Goal: Task Accomplishment & Management: Complete application form

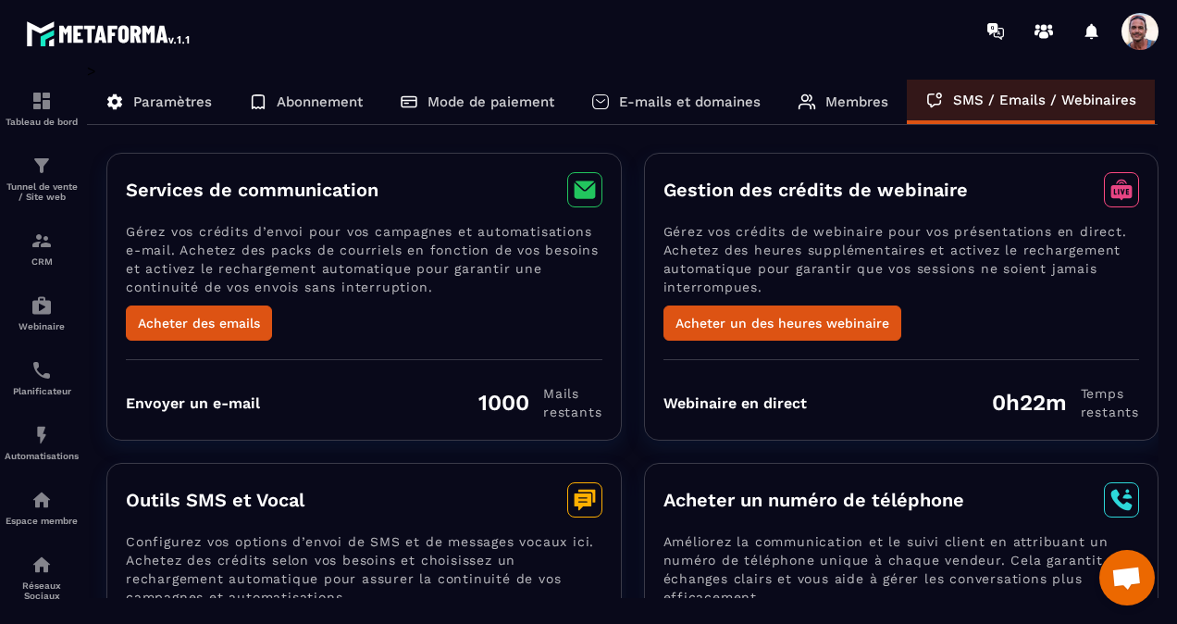
click at [833, 98] on p "Membres" at bounding box center [857, 101] width 63 height 17
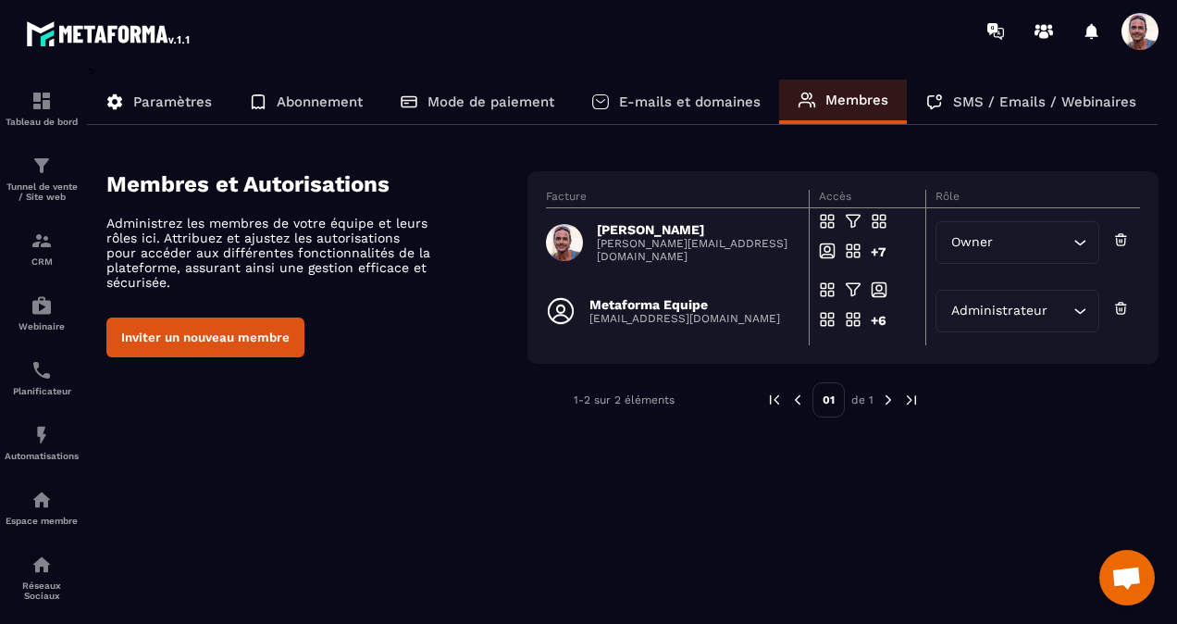
click at [239, 329] on button "Inviter un nouveau membre" at bounding box center [205, 337] width 198 height 40
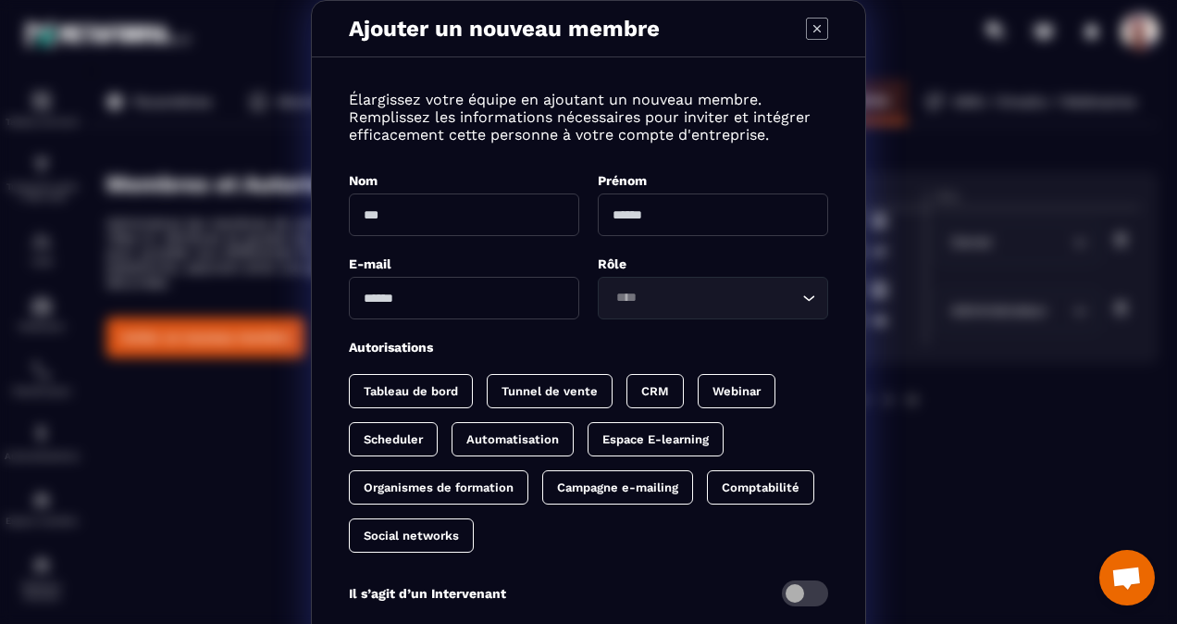
click at [394, 211] on input "Modal window" at bounding box center [464, 214] width 230 height 43
click at [681, 212] on input "Modal window" at bounding box center [713, 214] width 230 height 43
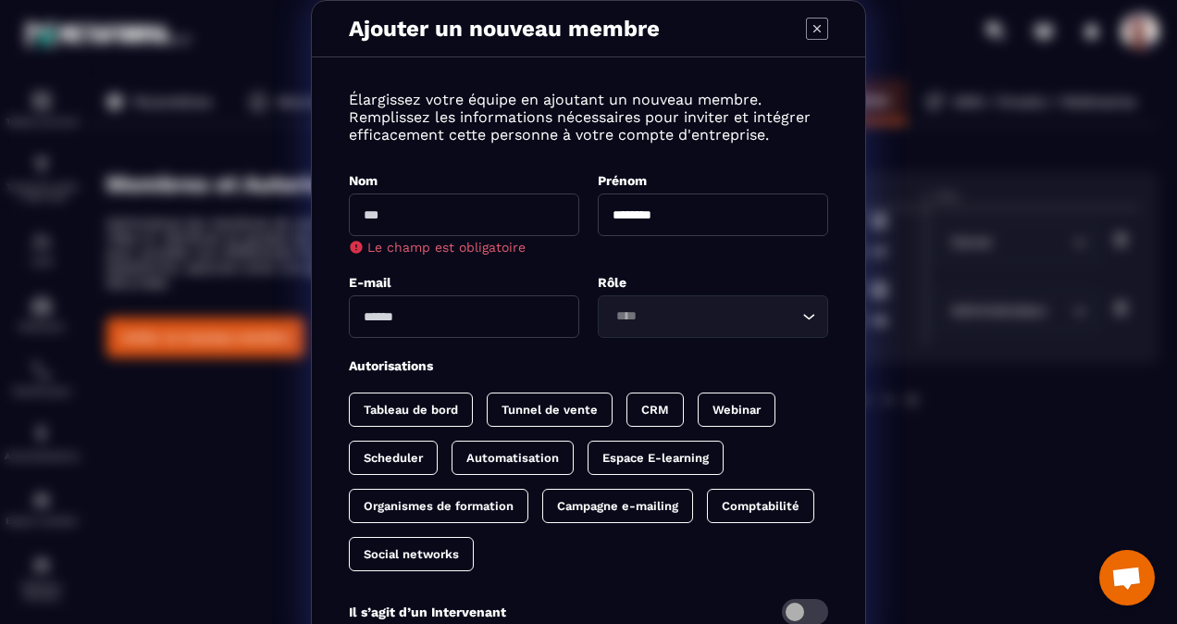
type input "********"
click at [657, 319] on input "Search for option" at bounding box center [704, 316] width 188 height 20
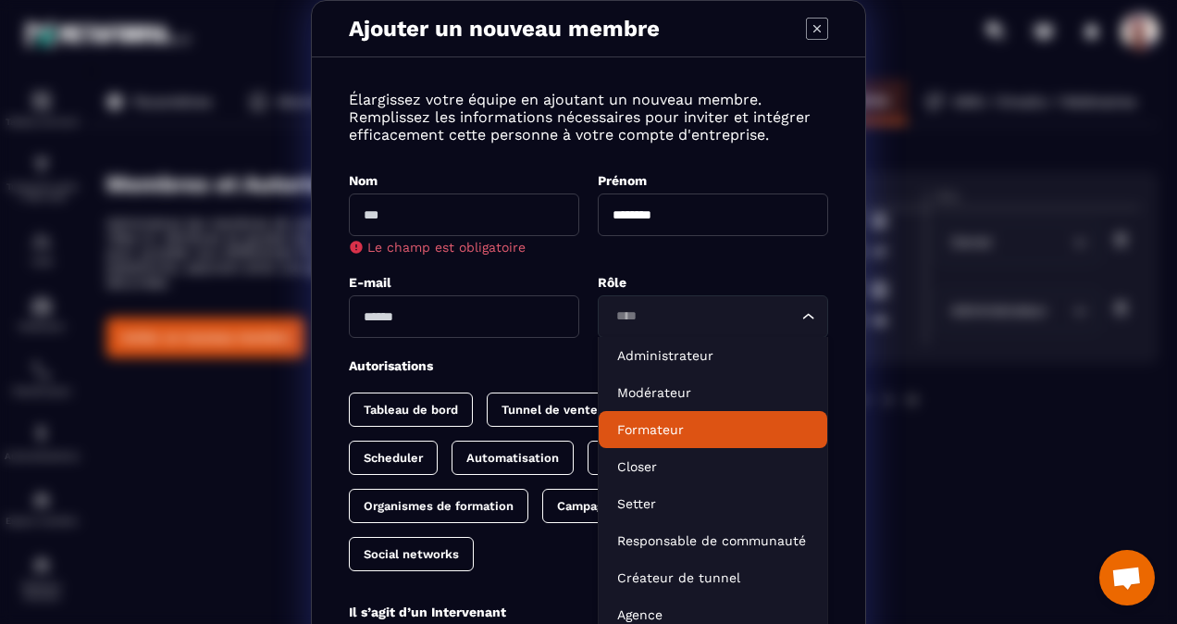
click at [626, 429] on p "Formateur" at bounding box center [713, 429] width 192 height 19
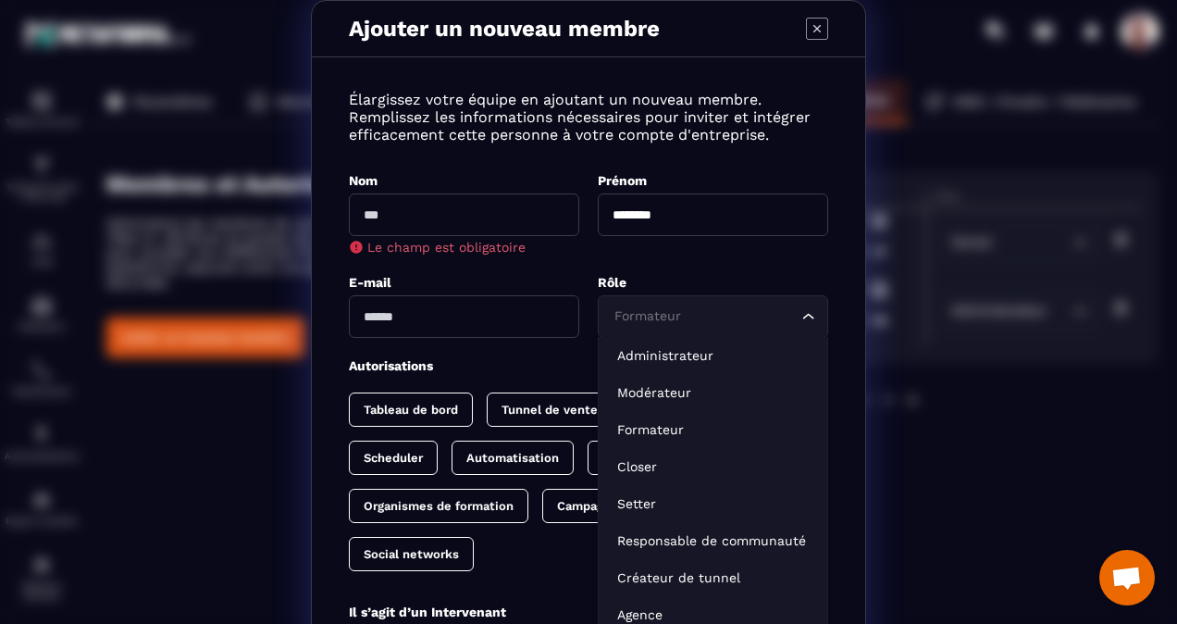
click at [648, 321] on div "Formateur" at bounding box center [704, 316] width 192 height 20
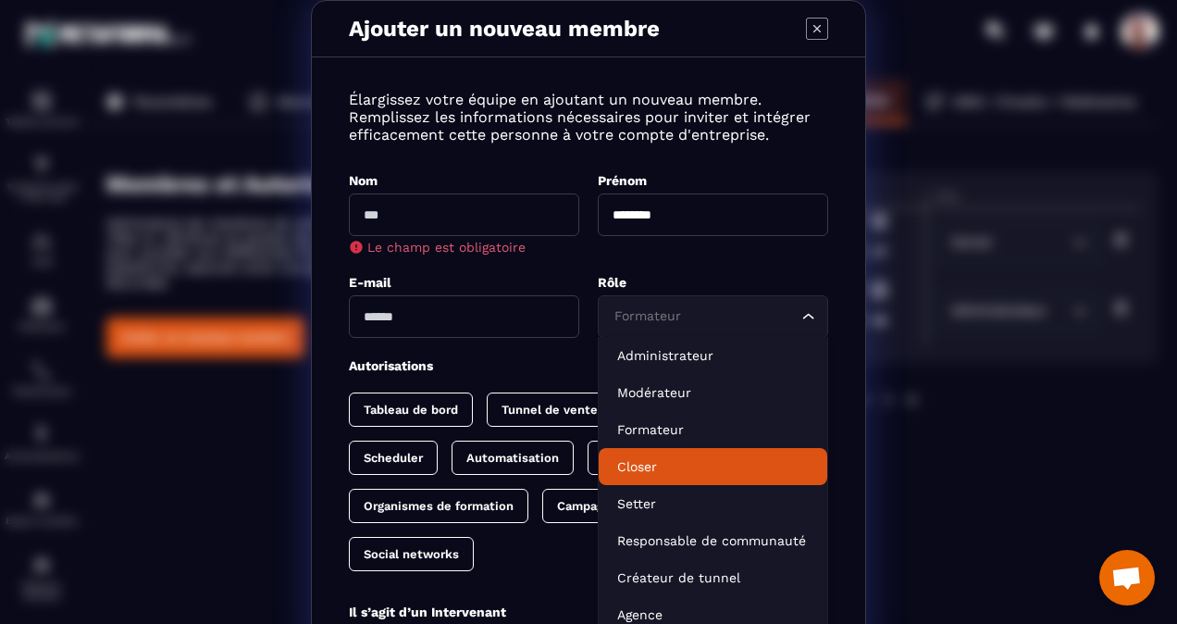
click at [628, 457] on p "Closer" at bounding box center [713, 466] width 192 height 19
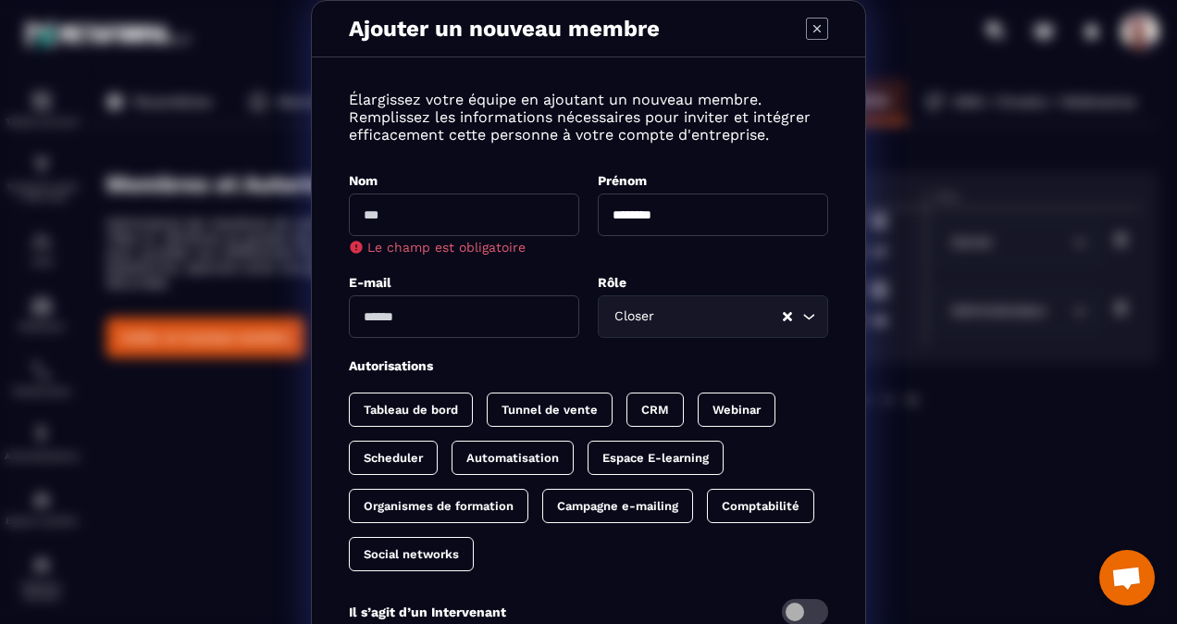
click at [644, 312] on div "Closer" at bounding box center [695, 316] width 175 height 20
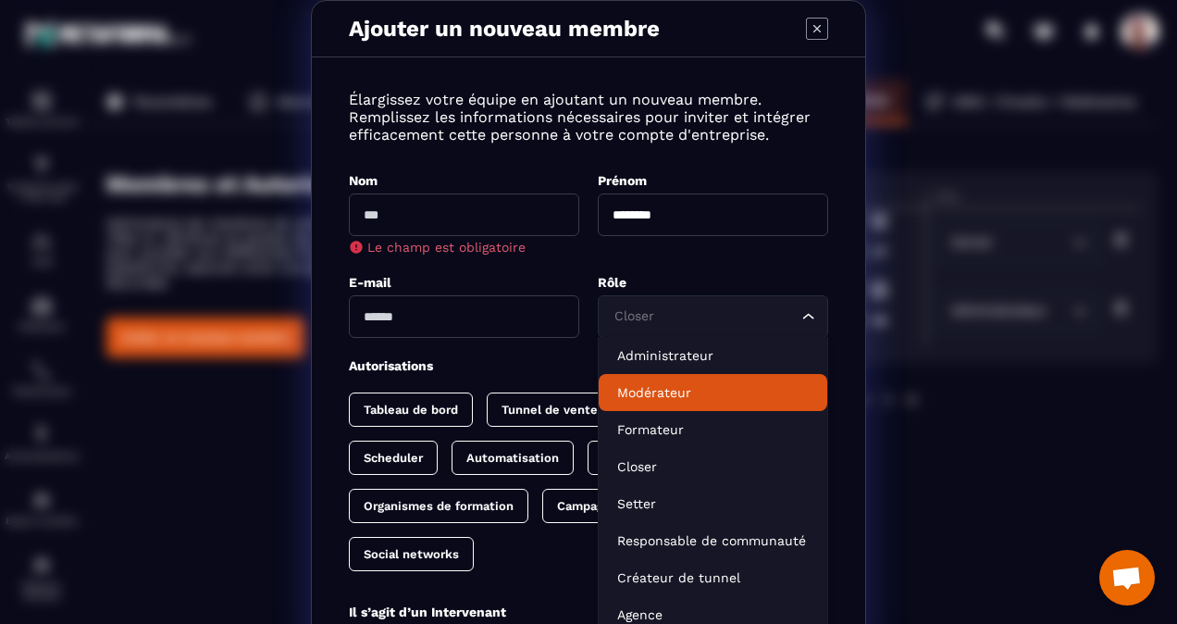
click at [652, 393] on p "Modérateur" at bounding box center [713, 392] width 192 height 19
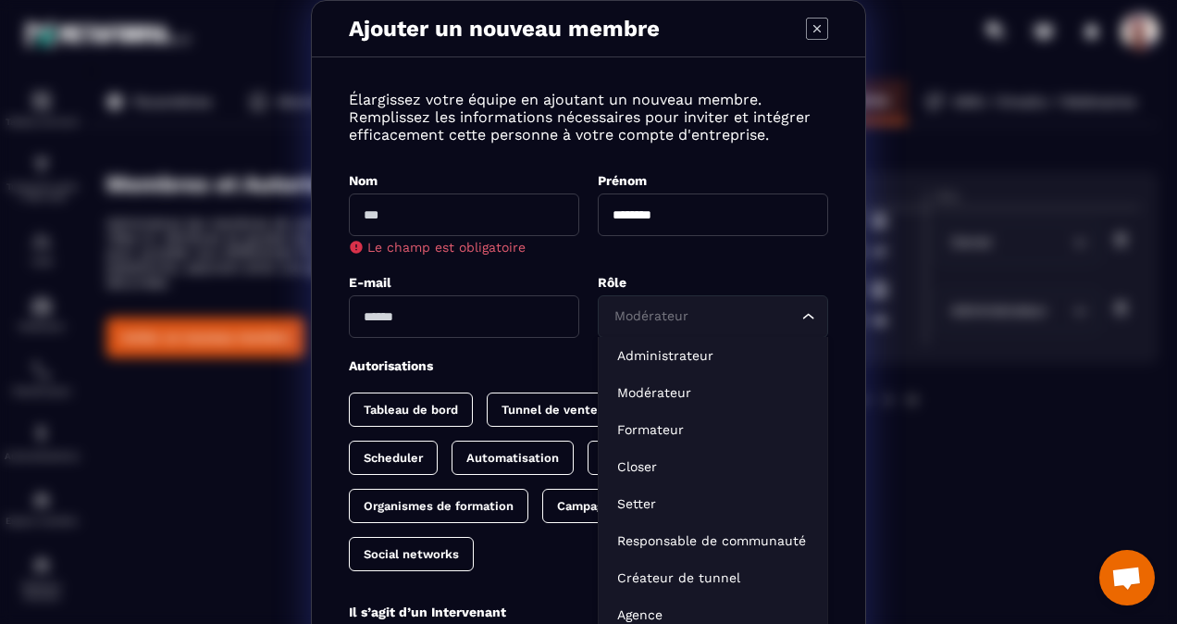
click at [685, 320] on input "Search for option" at bounding box center [704, 316] width 188 height 20
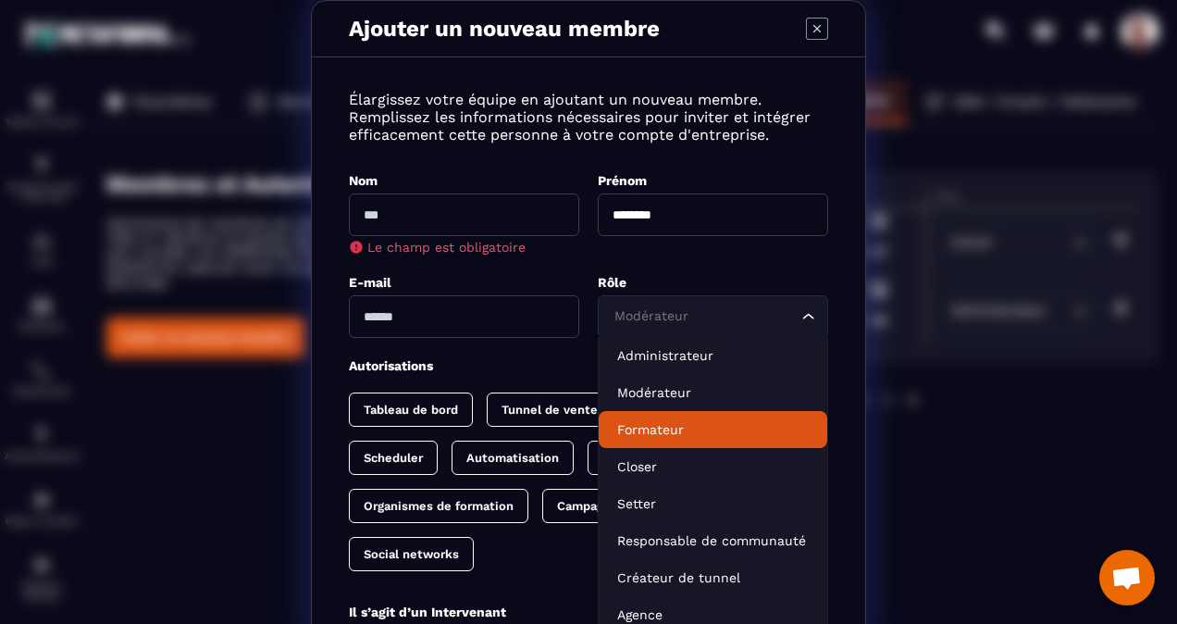
click at [656, 425] on p "Formateur" at bounding box center [713, 429] width 192 height 19
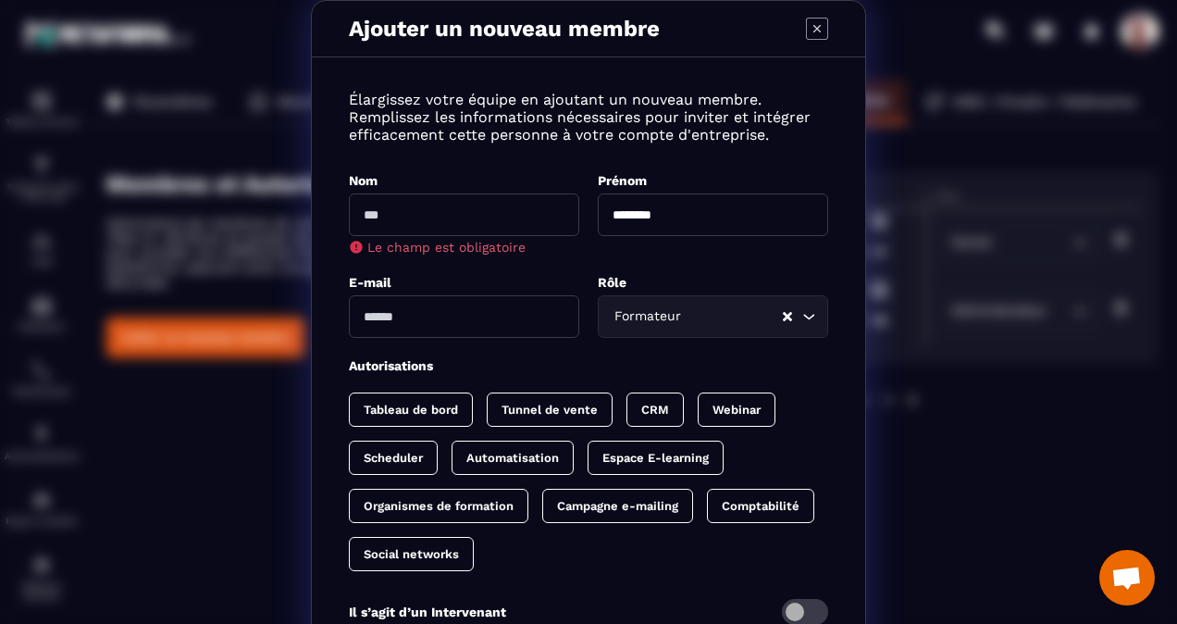
click at [441, 220] on input "Modal window" at bounding box center [464, 214] width 230 height 43
click at [420, 208] on input "Modal window" at bounding box center [464, 214] width 230 height 43
click at [940, 401] on div "Ajouter un nouveau membre Élargissez votre équipe en ajoutant un nouveau membre…" at bounding box center [588, 384] width 1177 height 768
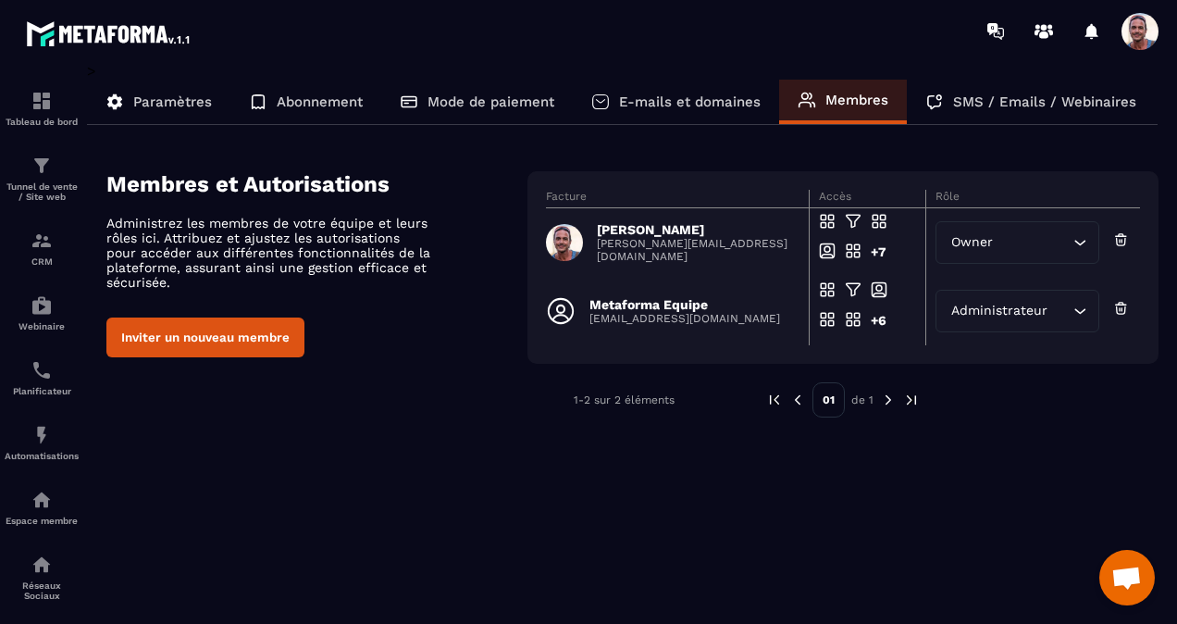
click at [199, 335] on button "Inviter un nouveau membre" at bounding box center [205, 337] width 198 height 40
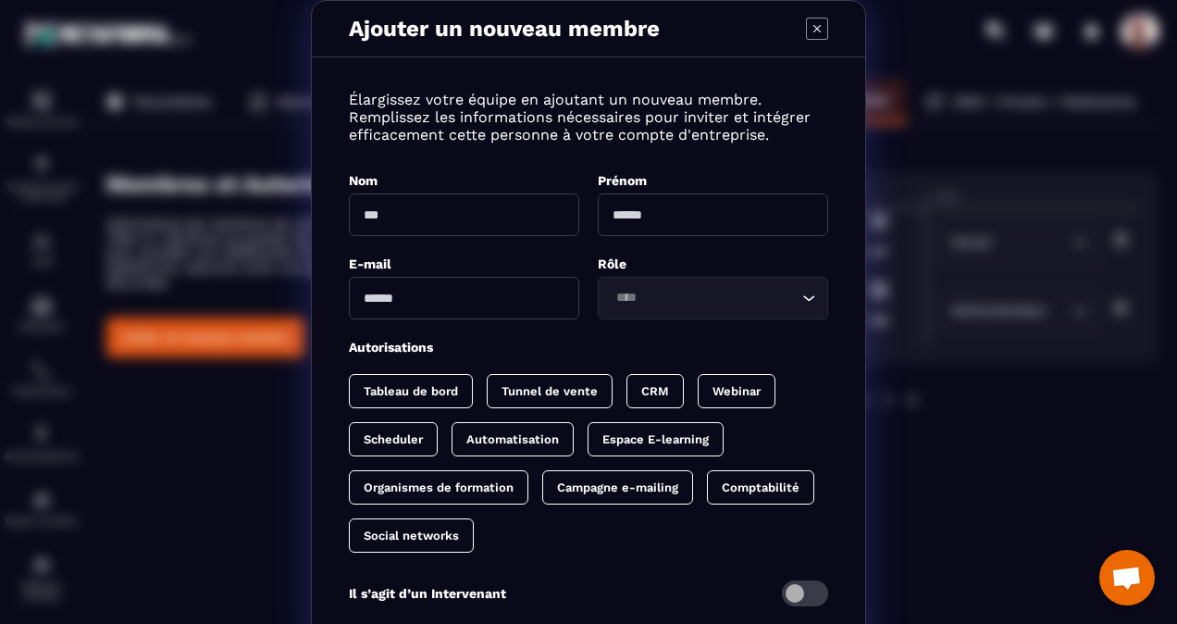
click at [441, 198] on input "Modal window" at bounding box center [464, 214] width 230 height 43
type input "*******"
click at [691, 195] on input "Modal window" at bounding box center [713, 214] width 230 height 43
type input "********"
click at [378, 285] on input "Modal window" at bounding box center [464, 298] width 230 height 43
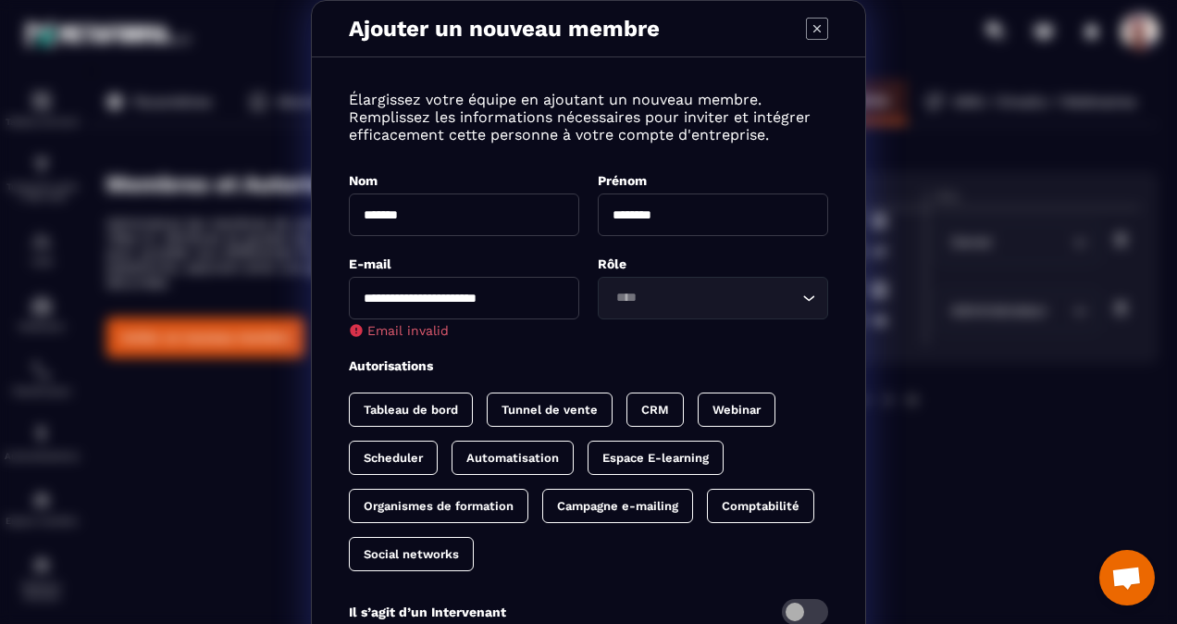
type input "**********"
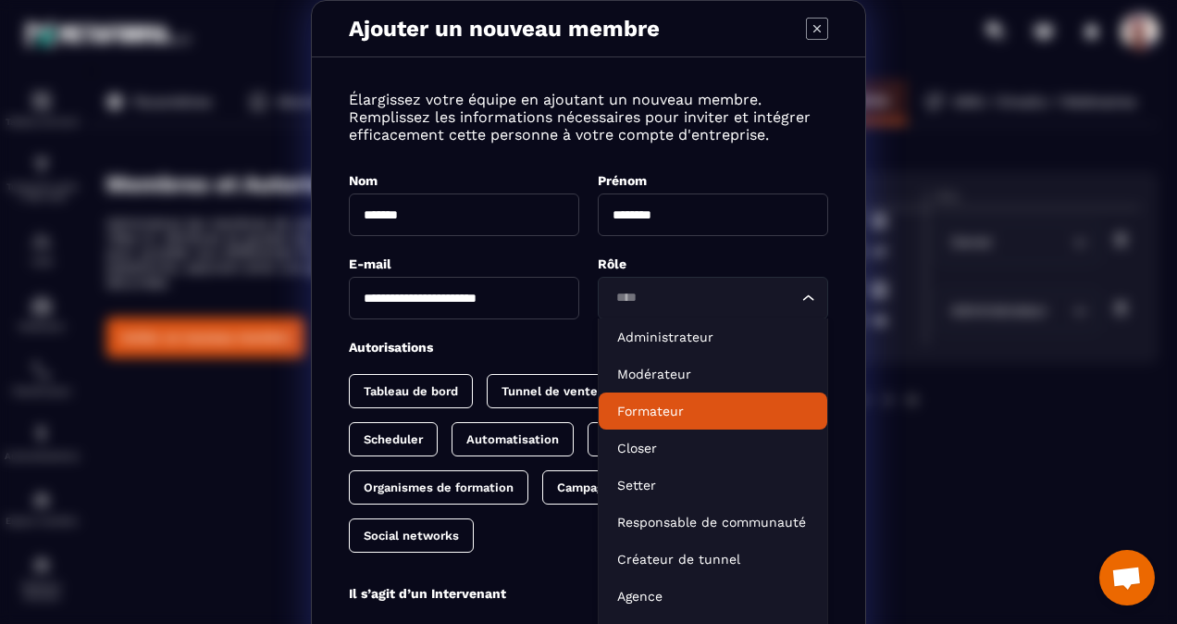
click at [675, 402] on p "Formateur" at bounding box center [713, 411] width 192 height 19
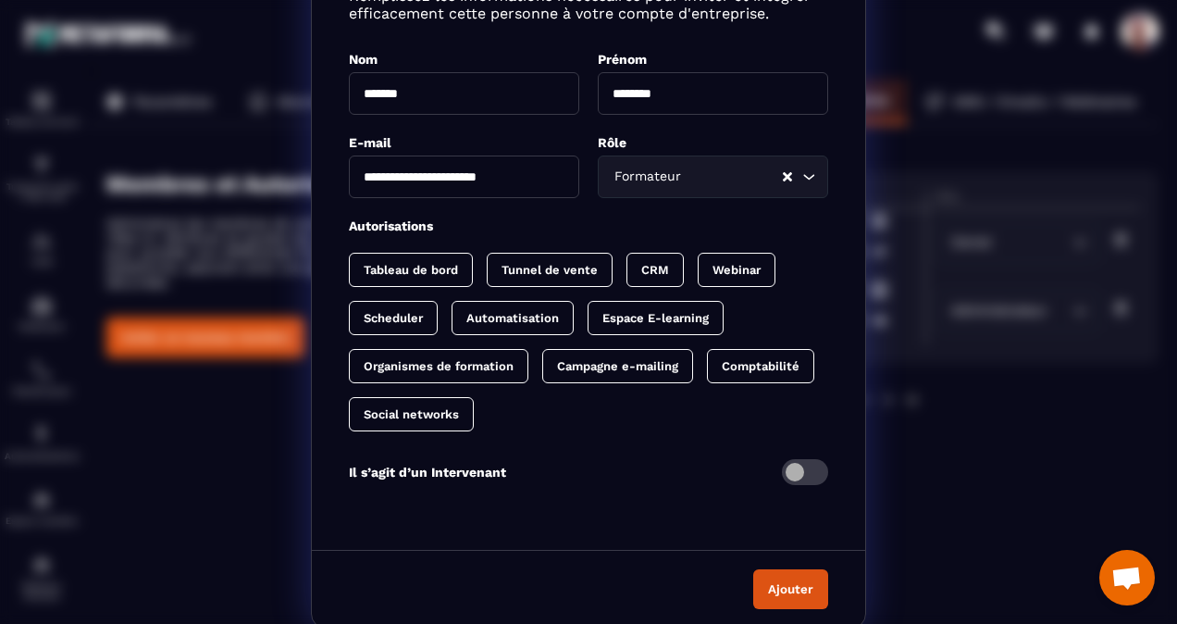
scroll to position [122, 0]
click at [782, 469] on span "Modal window" at bounding box center [805, 471] width 46 height 26
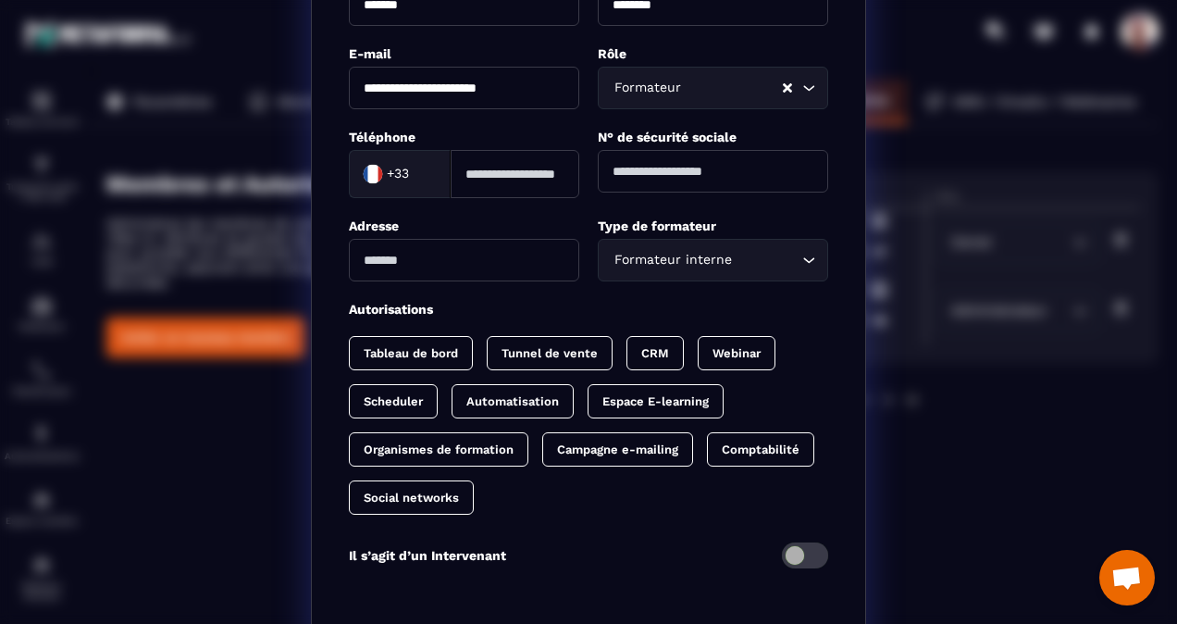
scroll to position [293, 0]
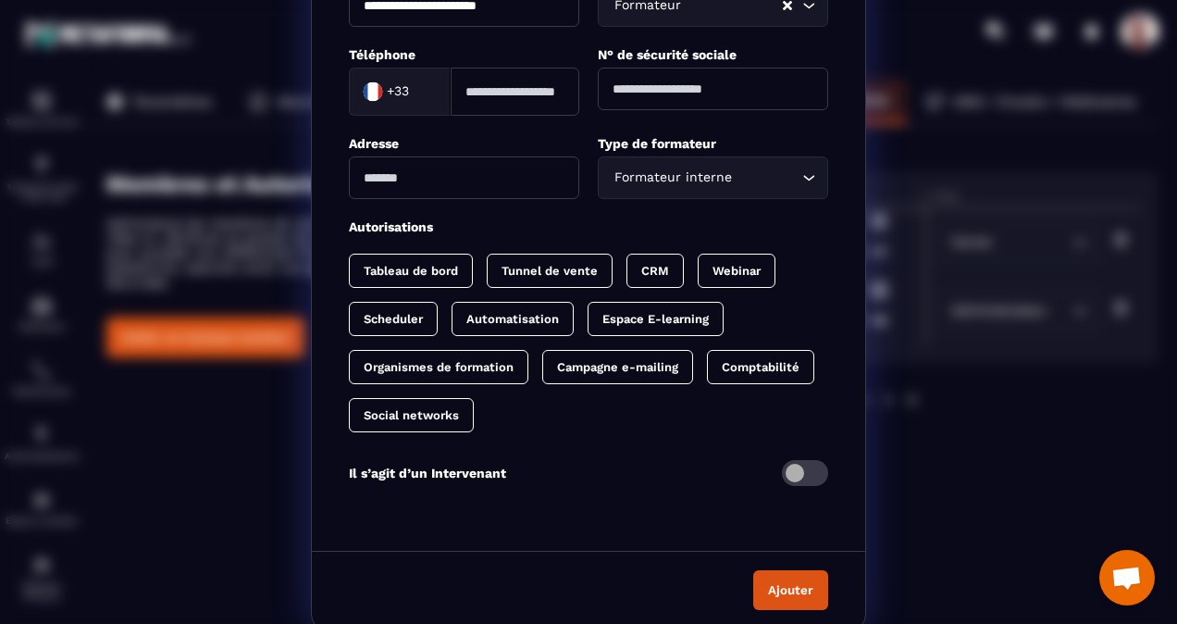
click at [765, 592] on button "Ajouter" at bounding box center [790, 590] width 75 height 40
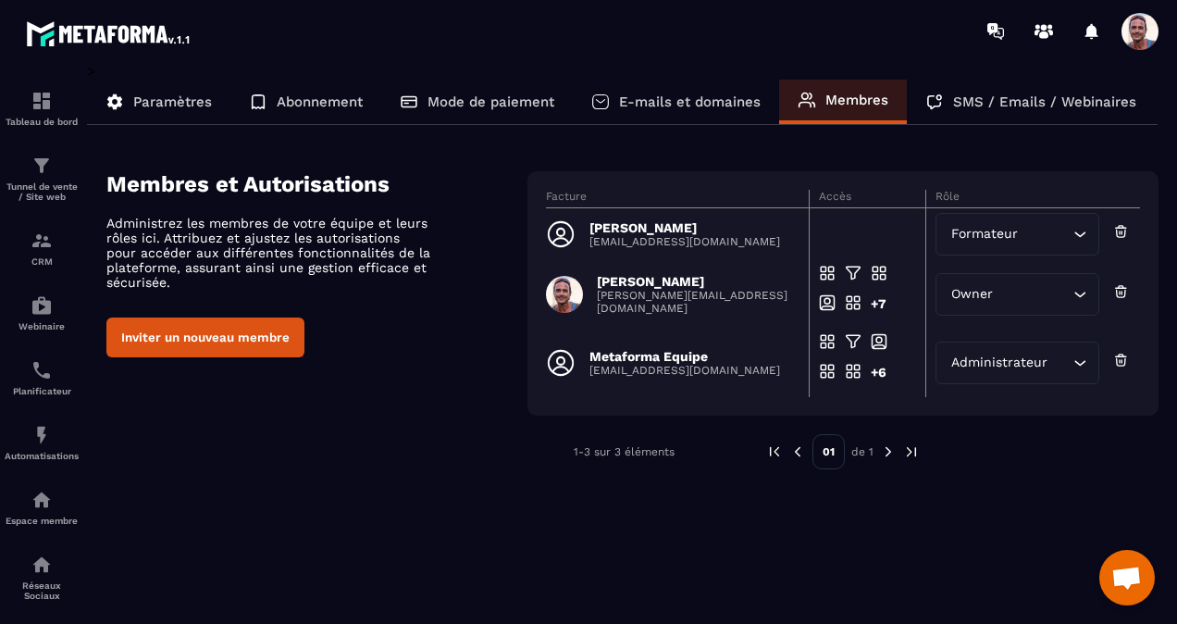
click at [628, 94] on p "E-mails et domaines" at bounding box center [690, 101] width 142 height 17
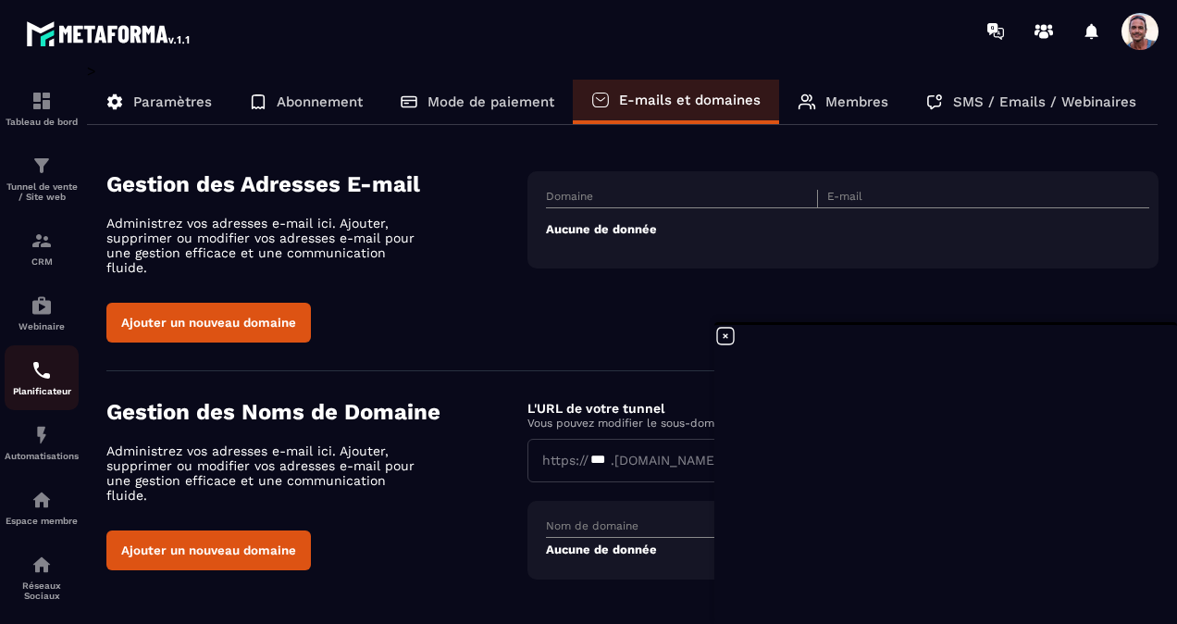
click at [30, 392] on p "Planificateur" at bounding box center [42, 391] width 74 height 10
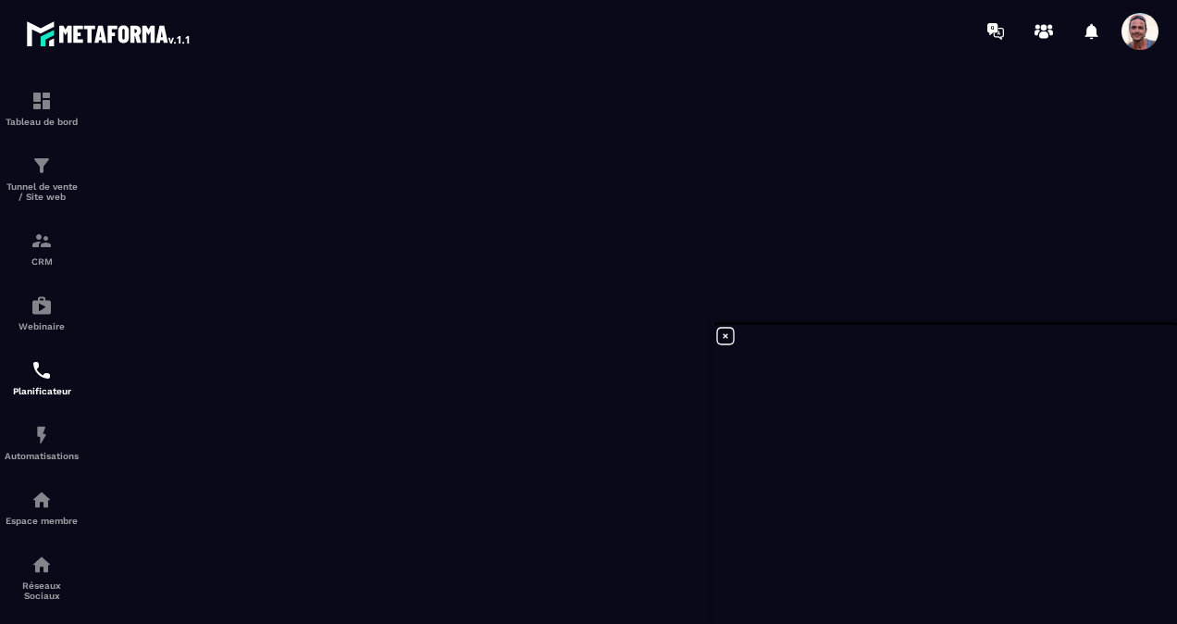
click at [728, 332] on icon at bounding box center [726, 336] width 22 height 22
click at [1150, 31] on span at bounding box center [1140, 31] width 37 height 37
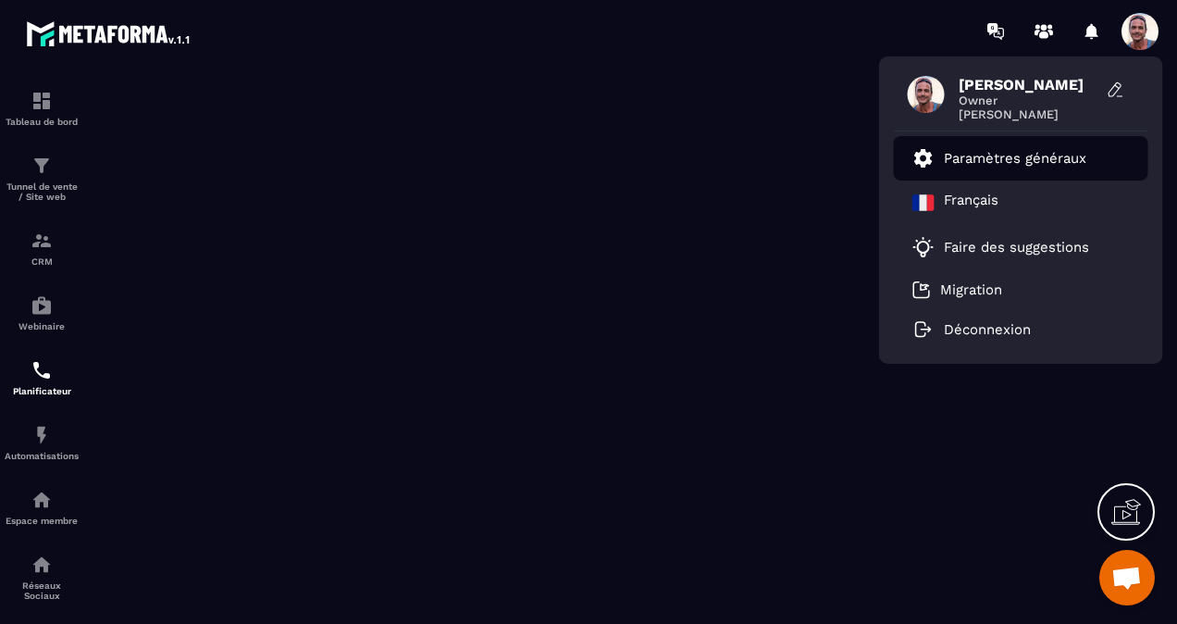
click at [1048, 150] on p "Paramètres généraux" at bounding box center [1015, 158] width 143 height 17
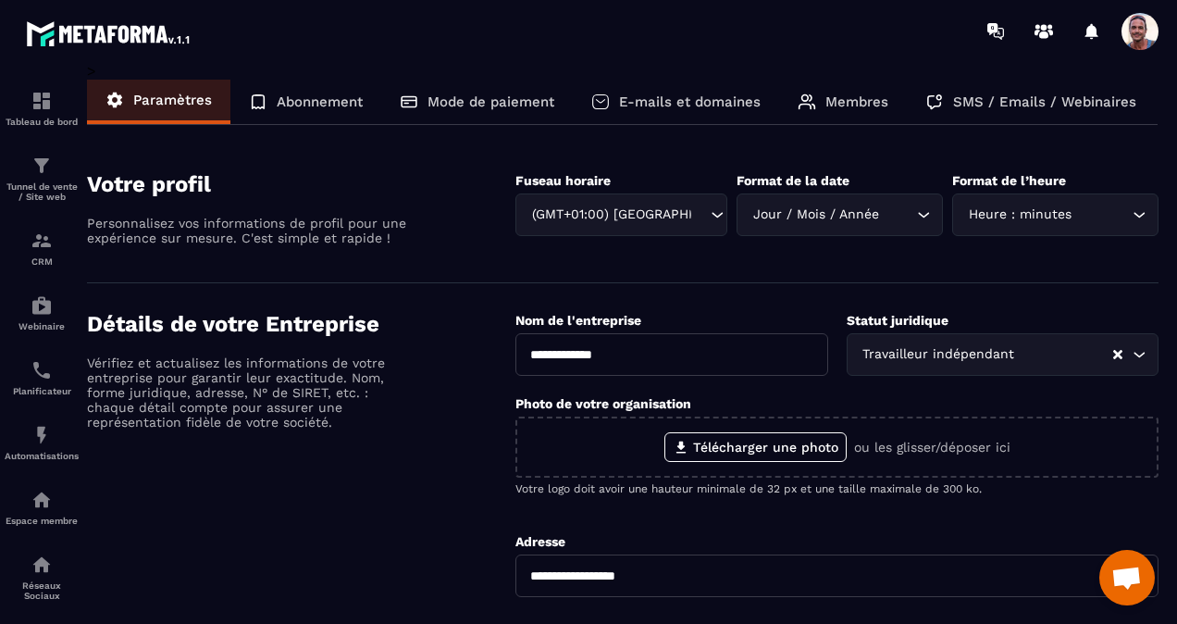
click at [879, 98] on p "Membres" at bounding box center [857, 101] width 63 height 17
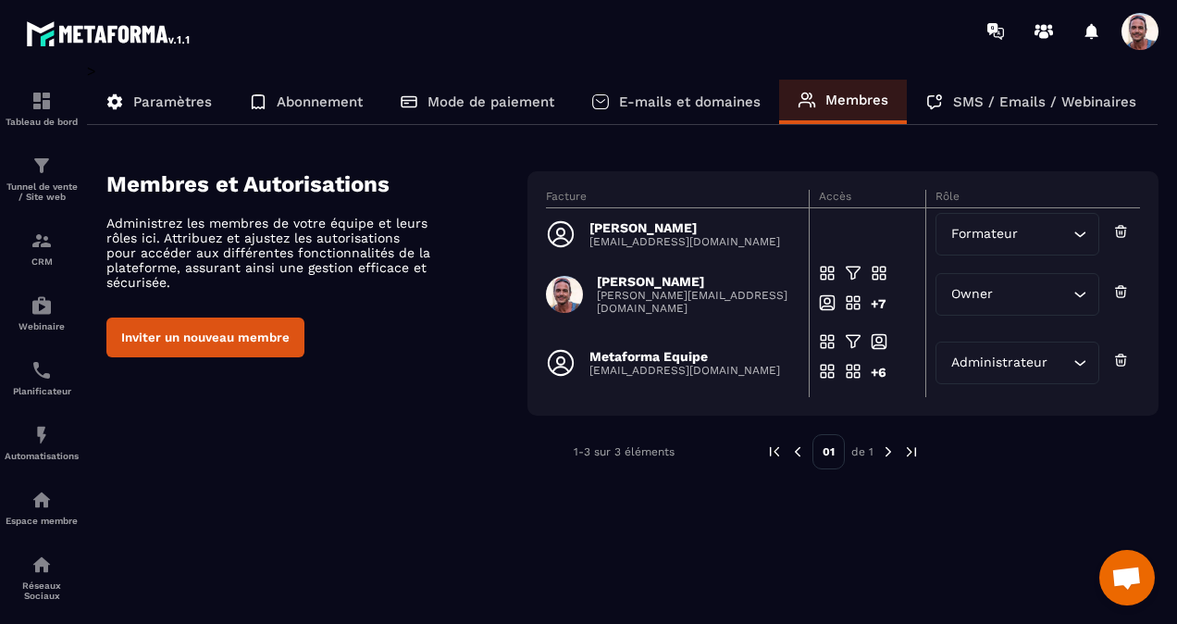
click at [347, 19] on div at bounding box center [698, 31] width 960 height 62
click at [68, 381] on div "Planificateur" at bounding box center [42, 377] width 74 height 37
